Goal: Navigation & Orientation: Go to known website

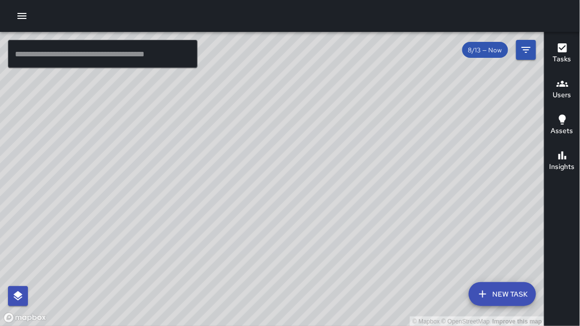
drag, startPoint x: 91, startPoint y: 2, endPoint x: 92, endPoint y: 7, distance: 5.1
click at [91, 2] on div at bounding box center [290, 16] width 580 height 32
drag, startPoint x: 132, startPoint y: 5, endPoint x: 130, endPoint y: 0, distance: 6.0
click at [130, 0] on div at bounding box center [290, 16] width 580 height 32
drag, startPoint x: 117, startPoint y: 268, endPoint x: 92, endPoint y: 3, distance: 266.0
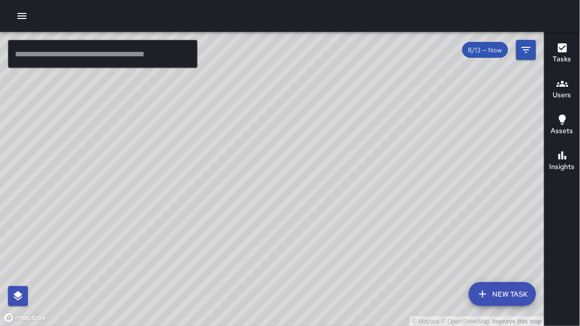
click at [92, 3] on div at bounding box center [290, 16] width 580 height 32
drag, startPoint x: 172, startPoint y: 107, endPoint x: 189, endPoint y: 130, distance: 28.2
click at [189, 129] on div "© Mapbox © OpenStreetMap Improve this map" at bounding box center [272, 179] width 545 height 295
drag, startPoint x: 33, startPoint y: 6, endPoint x: 43, endPoint y: 0, distance: 11.9
click at [35, 2] on div at bounding box center [290, 16] width 580 height 32
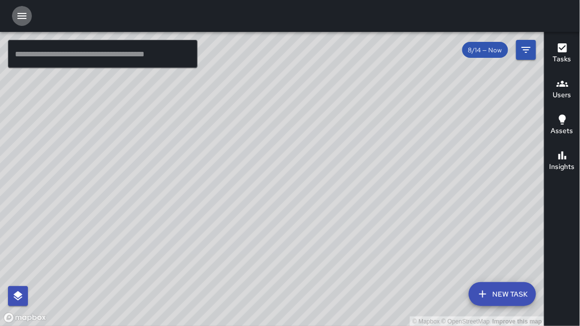
click at [18, 16] on icon "button" at bounding box center [21, 16] width 9 height 6
